Goal: Task Accomplishment & Management: Complete application form

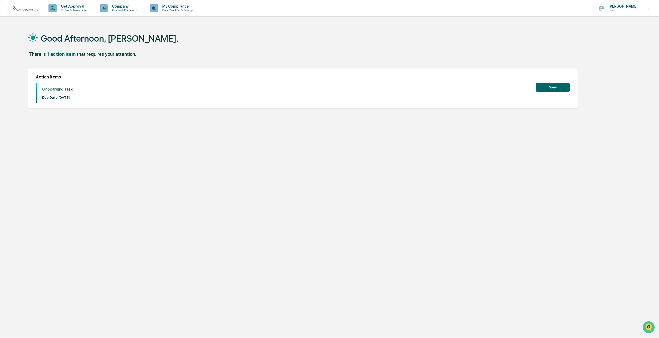
click at [552, 88] on button "View" at bounding box center [553, 87] width 34 height 9
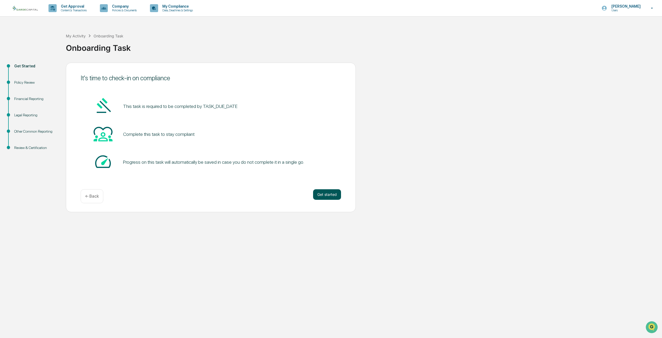
click at [323, 195] on button "Get started" at bounding box center [327, 194] width 28 height 11
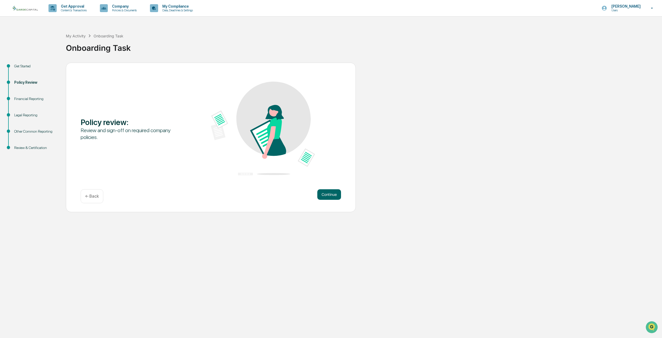
click at [323, 195] on button "Continue" at bounding box center [329, 194] width 24 height 11
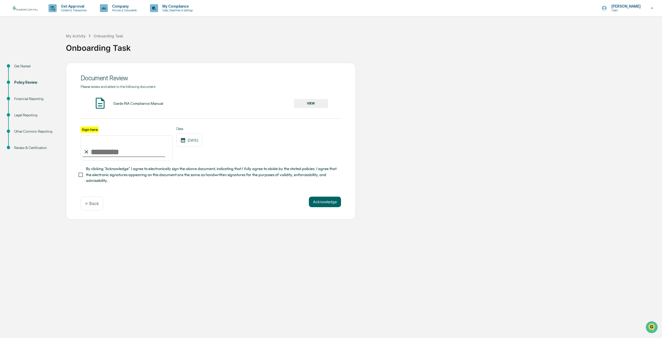
click at [92, 154] on input "Sign here" at bounding box center [127, 147] width 92 height 25
type input "**********"
click at [330, 204] on button "Acknowledge" at bounding box center [325, 202] width 32 height 11
click at [314, 103] on button "VIEW" at bounding box center [311, 103] width 34 height 9
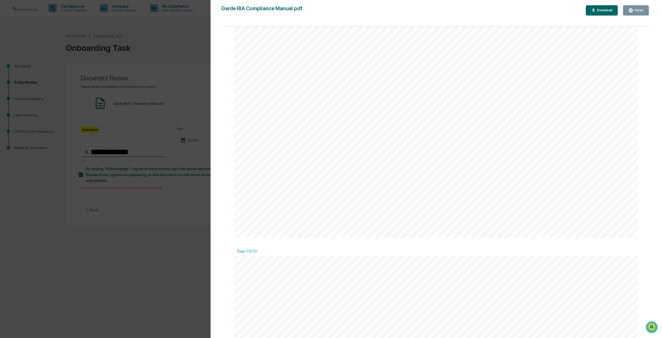
scroll to position [37484, 0]
click at [154, 78] on div "Version History [DATE] 07:24 PM [PERSON_NAME] Garde RIA Compliance Manual.pdf C…" at bounding box center [331, 169] width 662 height 338
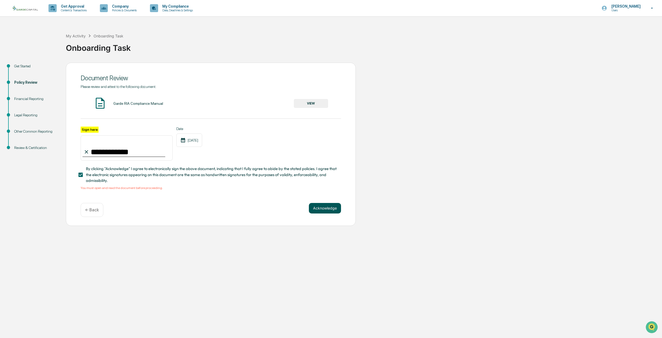
click at [324, 211] on button "Acknowledge" at bounding box center [325, 208] width 32 height 11
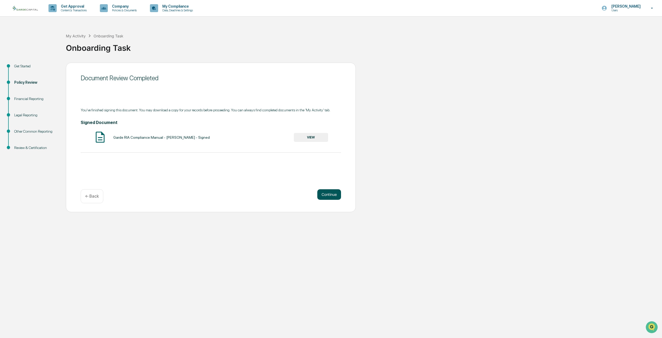
click at [335, 195] on button "Continue" at bounding box center [329, 194] width 24 height 11
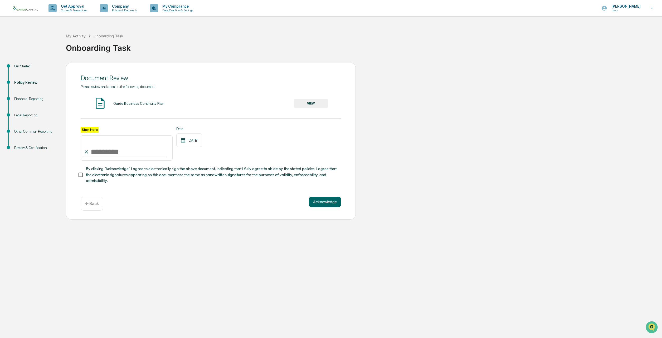
click at [318, 102] on button "VIEW" at bounding box center [311, 103] width 34 height 9
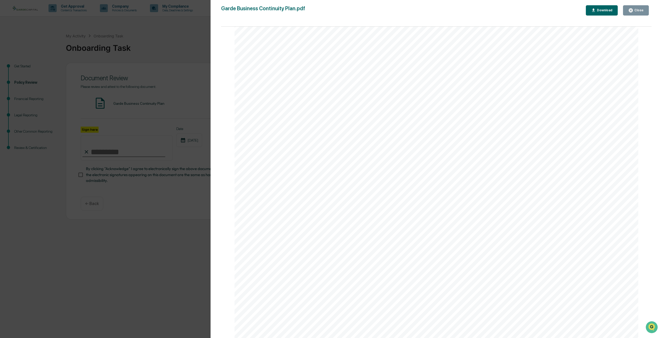
scroll to position [2496, 0]
drag, startPoint x: 649, startPoint y: 189, endPoint x: 650, endPoint y: 209, distance: 20.1
click at [650, 209] on div "Page 1/9 G arde C apital, Inc. Business Continuity Plan (BCP) Page 2/9 Garde Ca…" at bounding box center [436, 185] width 430 height 317
click at [136, 220] on div "Version History [DATE] 07:24 PM [PERSON_NAME] Garde Business Continuity Plan.pd…" at bounding box center [331, 169] width 662 height 338
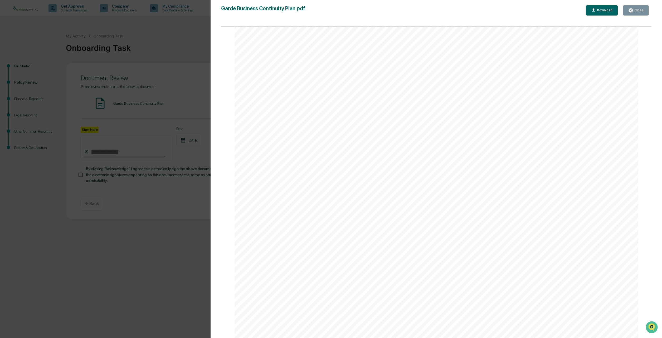
click at [644, 7] on button "Close" at bounding box center [636, 10] width 26 height 10
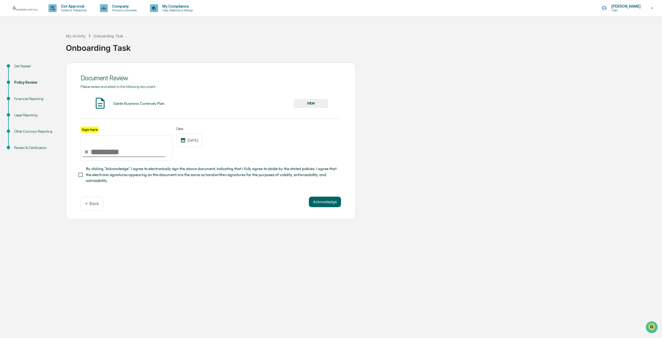
click at [94, 154] on input "Sign here" at bounding box center [127, 147] width 92 height 25
type input "**********"
click at [325, 203] on button "Acknowledge" at bounding box center [325, 202] width 32 height 11
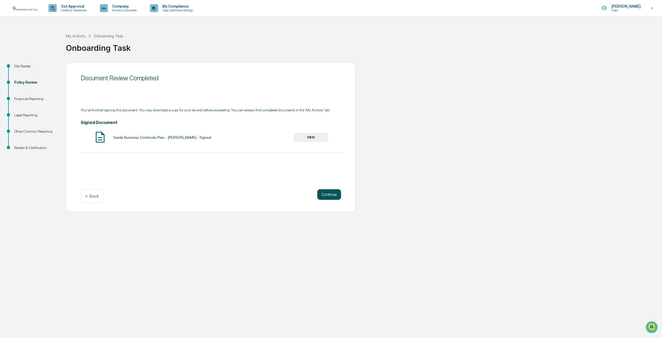
click at [330, 192] on button "Continue" at bounding box center [329, 194] width 24 height 11
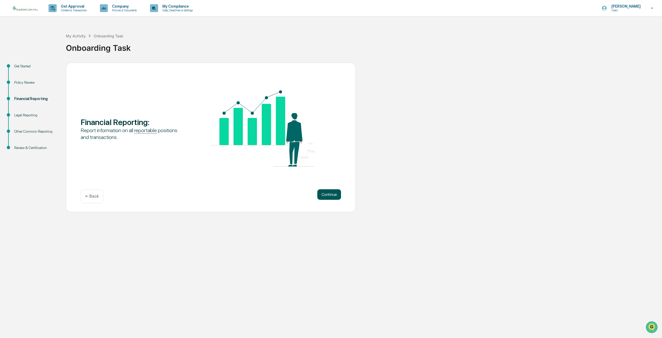
click at [328, 195] on button "Continue" at bounding box center [329, 194] width 24 height 11
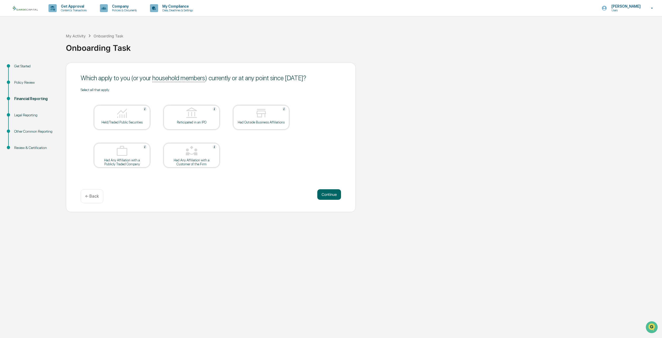
click at [120, 116] on img at bounding box center [122, 113] width 13 height 13
click at [184, 118] on div at bounding box center [191, 113] width 53 height 13
click at [178, 107] on div "Participated in an IPO" at bounding box center [192, 117] width 56 height 24
click at [325, 194] on button "Continue" at bounding box center [329, 194] width 24 height 11
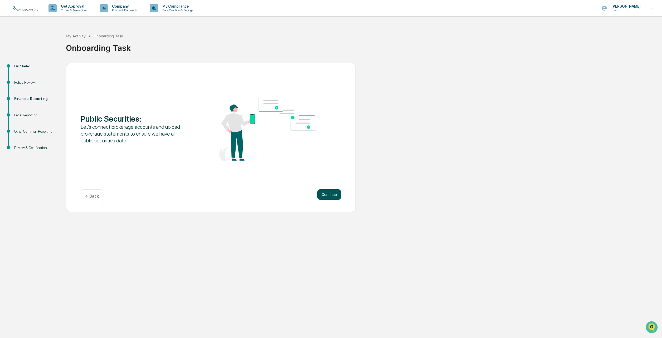
click at [332, 196] on button "Continue" at bounding box center [329, 194] width 24 height 11
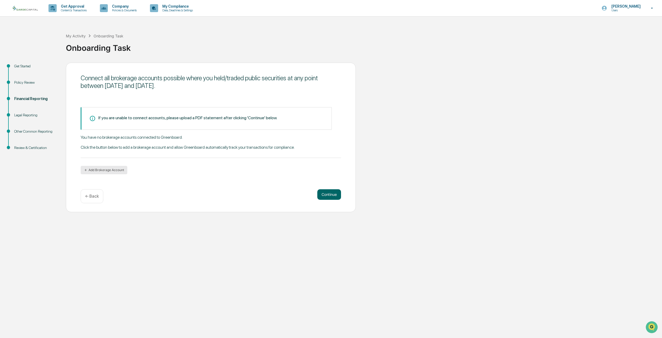
click at [111, 170] on button "Add Brokerage Account" at bounding box center [104, 170] width 47 height 8
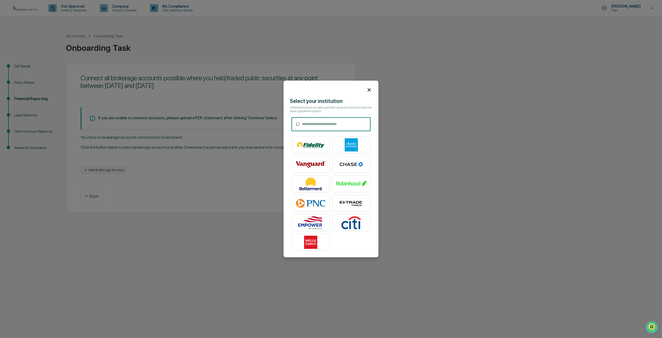
click at [330, 124] on input "text" at bounding box center [336, 125] width 69 height 14
click at [345, 144] on img at bounding box center [351, 145] width 30 height 13
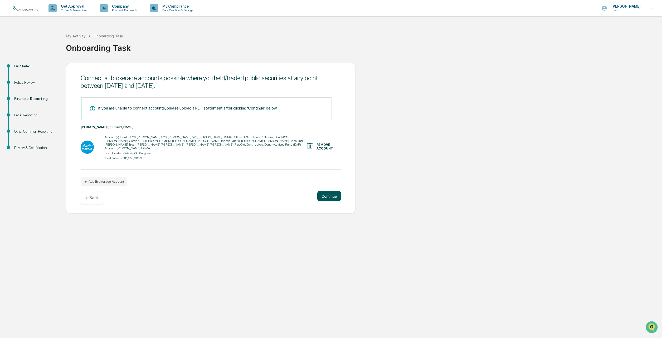
click at [333, 197] on button "Continue" at bounding box center [329, 196] width 24 height 11
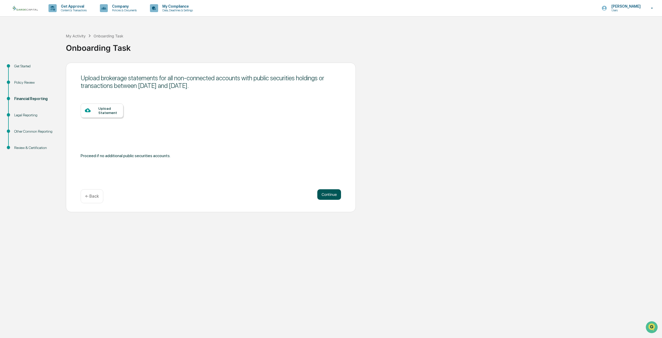
click at [325, 198] on button "Continue" at bounding box center [329, 194] width 24 height 11
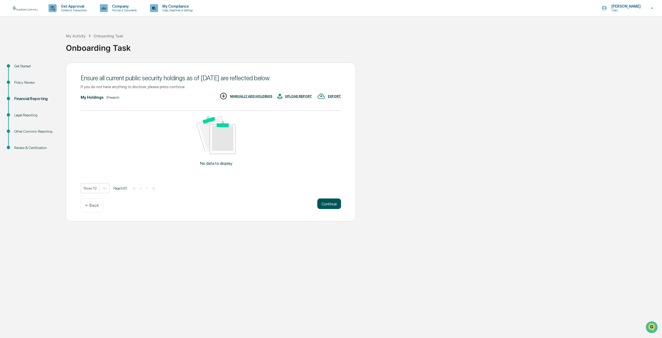
click at [330, 202] on button "Continue" at bounding box center [329, 204] width 24 height 11
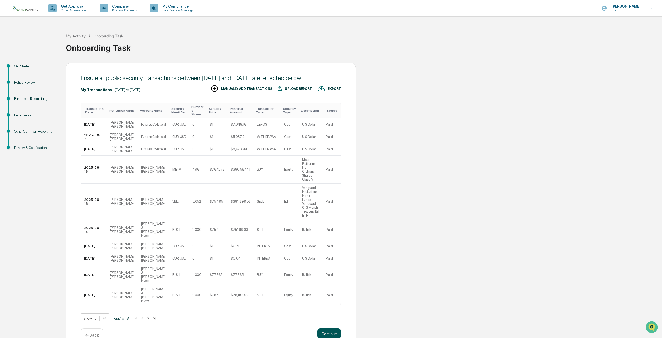
click at [327, 329] on button "Continue" at bounding box center [329, 334] width 24 height 11
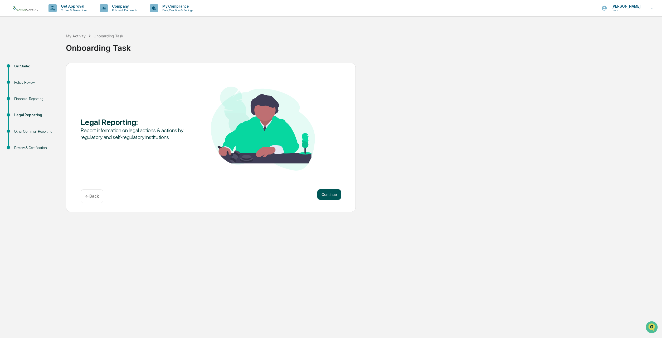
click at [324, 192] on button "Continue" at bounding box center [329, 194] width 24 height 11
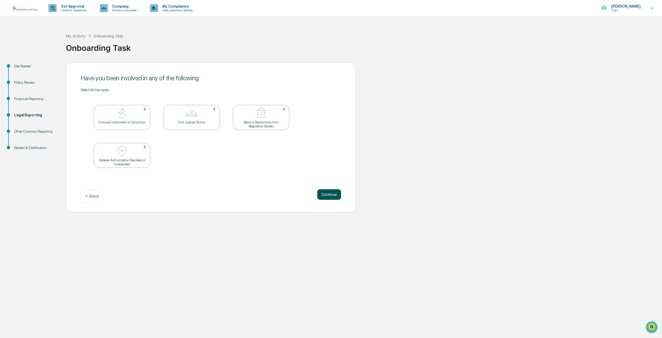
click at [329, 193] on button "Continue" at bounding box center [329, 194] width 24 height 11
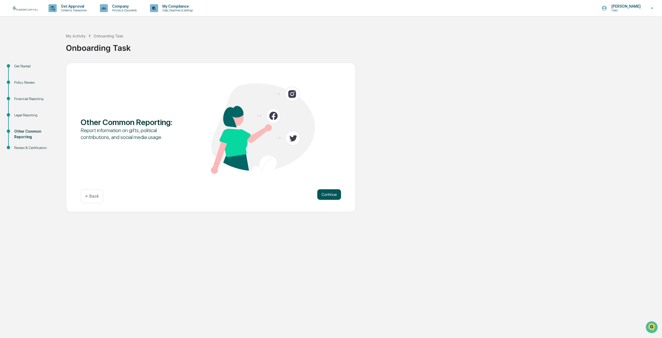
click at [329, 193] on button "Continue" at bounding box center [329, 194] width 24 height 11
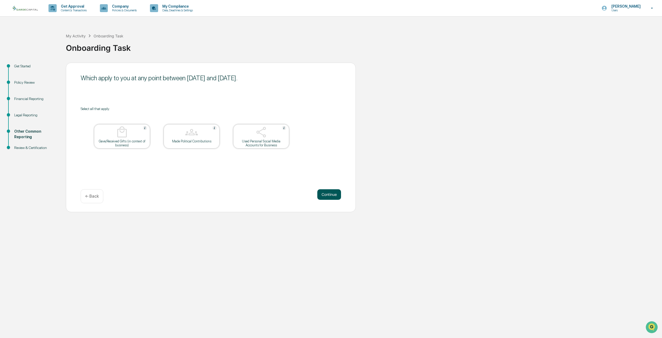
click at [329, 193] on button "Continue" at bounding box center [329, 194] width 24 height 11
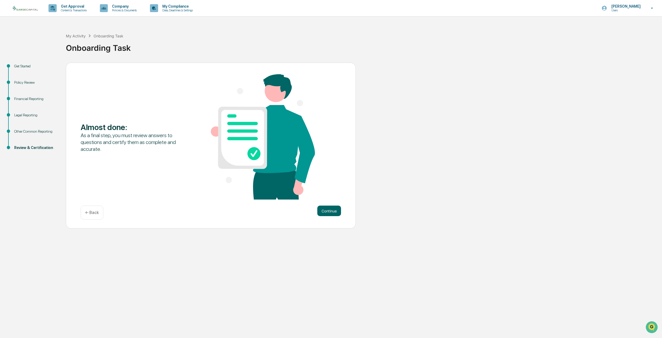
click at [335, 217] on div "Continue ← Back" at bounding box center [211, 213] width 260 height 14
click at [334, 214] on button "Continue" at bounding box center [329, 211] width 24 height 11
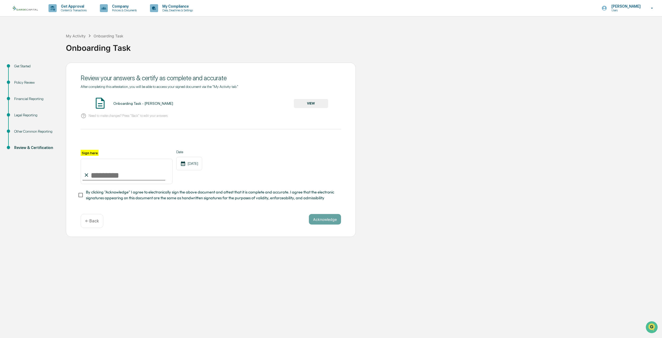
click at [115, 180] on input "Sign here" at bounding box center [127, 171] width 92 height 25
type input "**********"
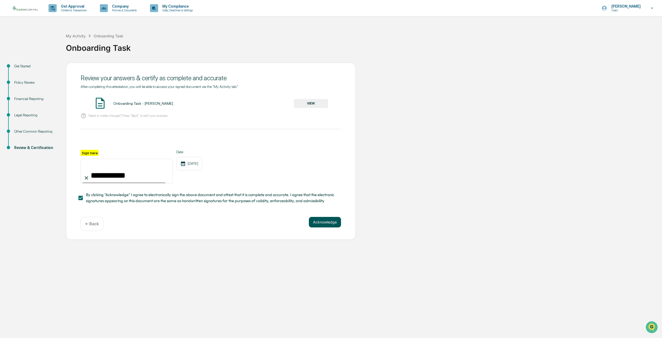
click at [324, 225] on button "Acknowledge" at bounding box center [325, 222] width 32 height 11
click at [310, 101] on button "VIEW" at bounding box center [311, 103] width 34 height 9
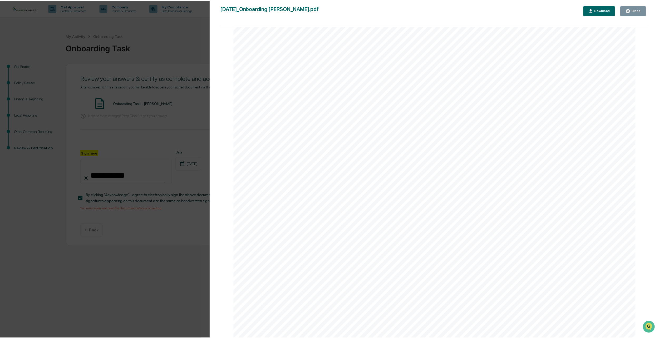
scroll to position [96, 0]
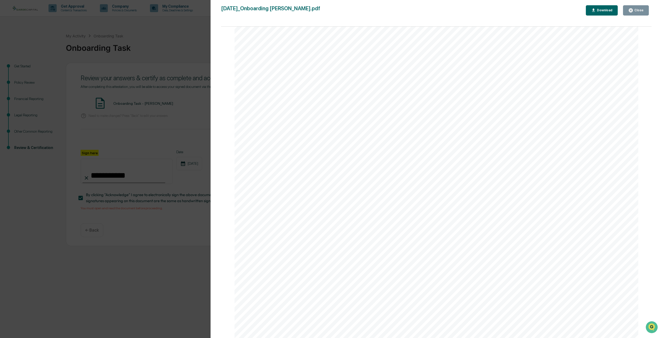
click at [633, 11] on icon "button" at bounding box center [631, 10] width 4 height 4
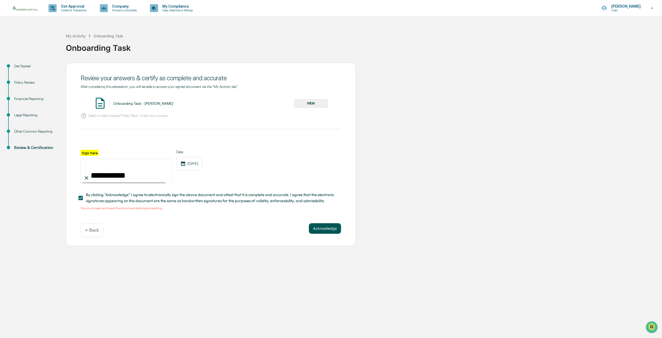
click at [321, 229] on button "Acknowledge" at bounding box center [325, 228] width 32 height 11
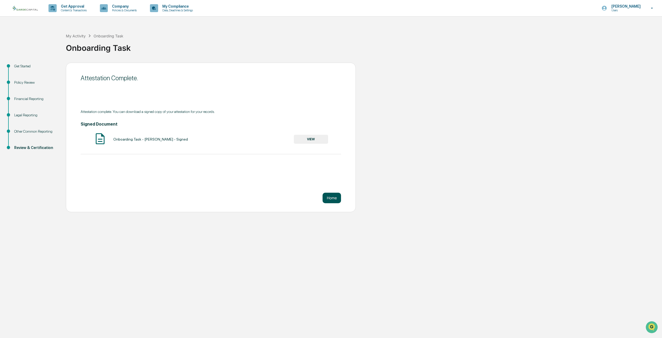
click at [330, 198] on button "Home" at bounding box center [331, 198] width 18 height 11
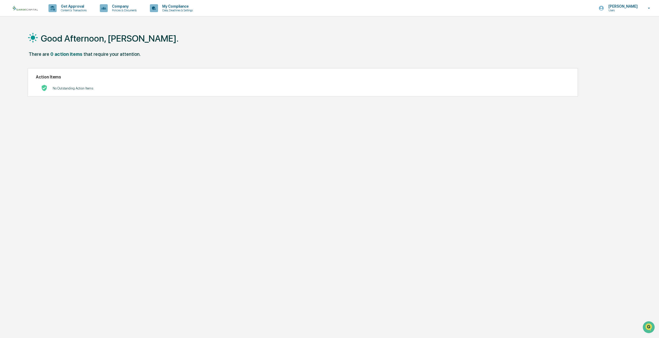
click at [217, 51] on div "Good Afternoon, [PERSON_NAME]." at bounding box center [324, 38] width 593 height 26
click at [620, 6] on p "[PERSON_NAME]" at bounding box center [622, 6] width 36 height 4
click at [618, 26] on li "Switch to Admin view..." at bounding box center [621, 27] width 74 height 10
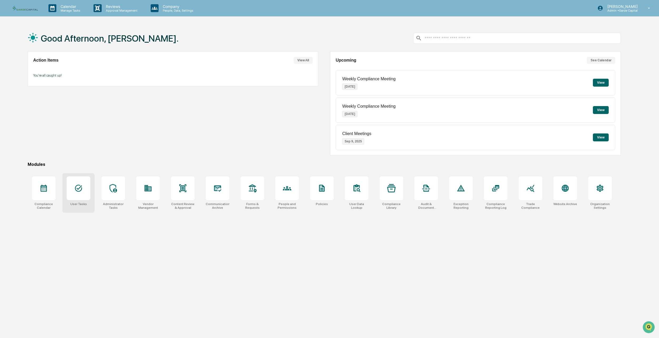
click at [84, 181] on div at bounding box center [79, 189] width 24 height 24
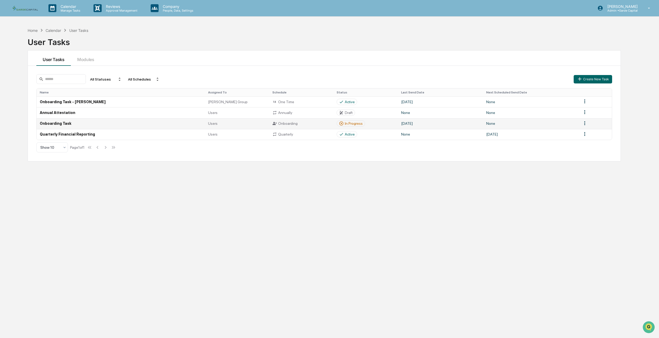
click at [141, 125] on td "Onboarding Task" at bounding box center [121, 123] width 168 height 11
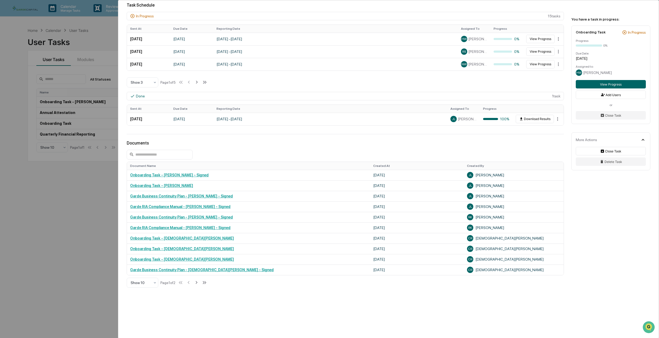
scroll to position [145, 0]
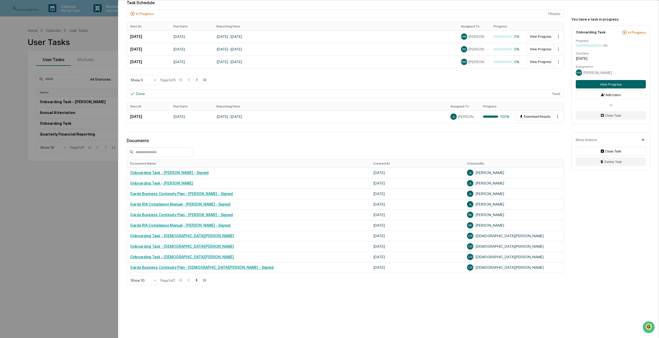
click at [199, 280] on icon at bounding box center [197, 280] width 6 height 6
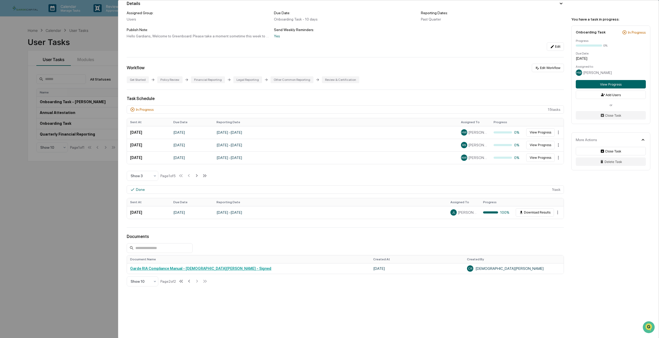
scroll to position [50, 0]
click at [190, 280] on icon at bounding box center [189, 280] width 6 height 6
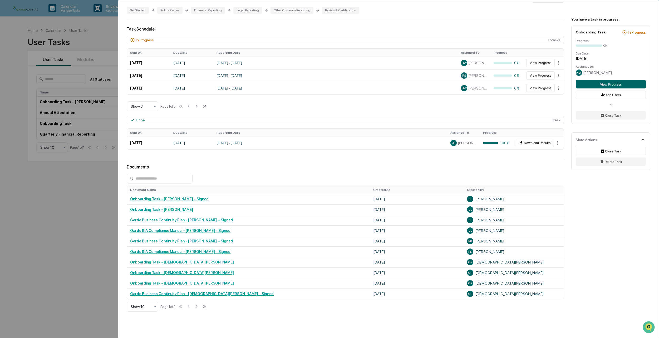
scroll to position [85, 0]
